Goal: Task Accomplishment & Management: Manage account settings

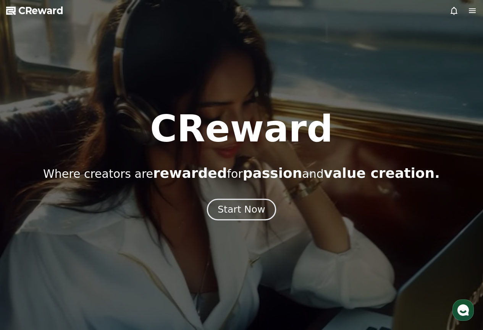
click at [238, 209] on div "Start Now" at bounding box center [241, 209] width 47 height 13
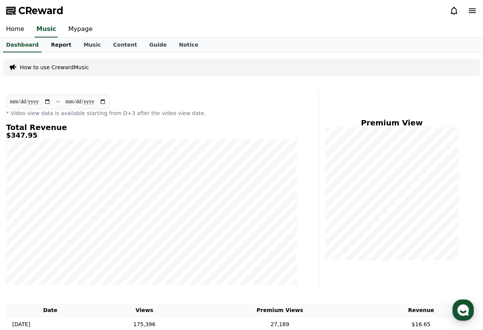
click at [60, 42] on link "Report" at bounding box center [61, 45] width 33 height 15
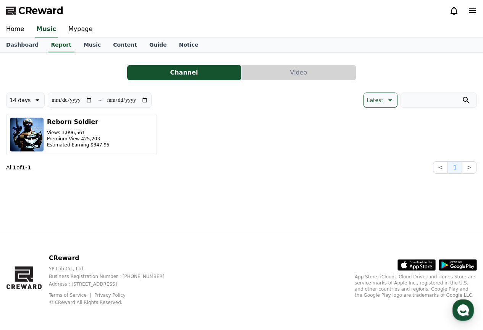
click at [282, 74] on button "Video" at bounding box center [299, 72] width 114 height 15
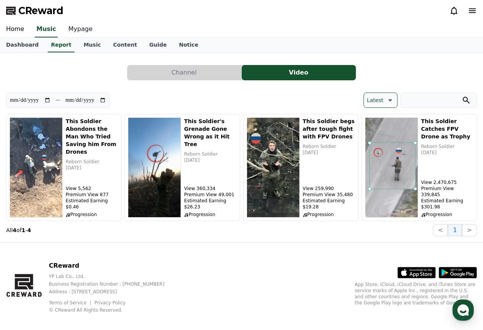
click at [78, 33] on link "Mypage" at bounding box center [80, 29] width 36 height 16
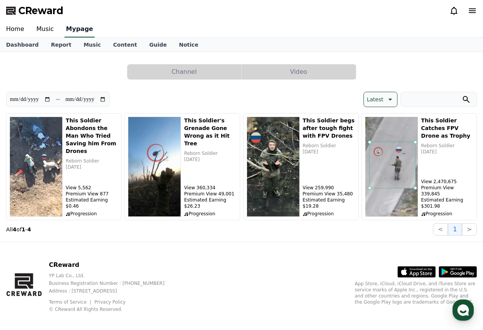
select select "**********"
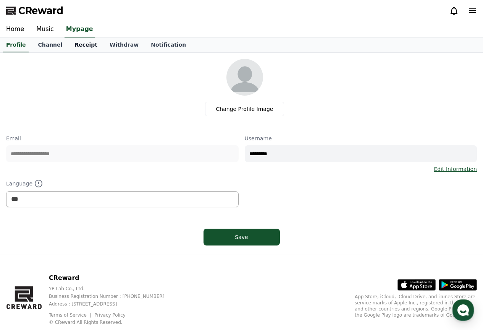
click at [78, 50] on link "Receipt" at bounding box center [85, 45] width 35 height 15
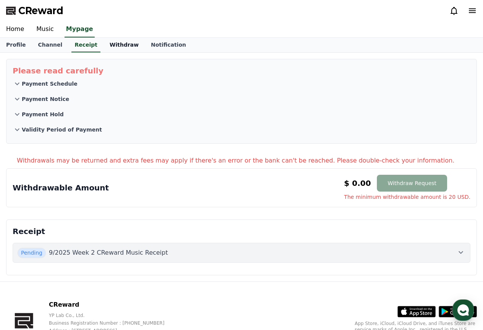
click at [118, 51] on link "Withdraw" at bounding box center [123, 45] width 41 height 15
